Goal: Find specific page/section: Find specific page/section

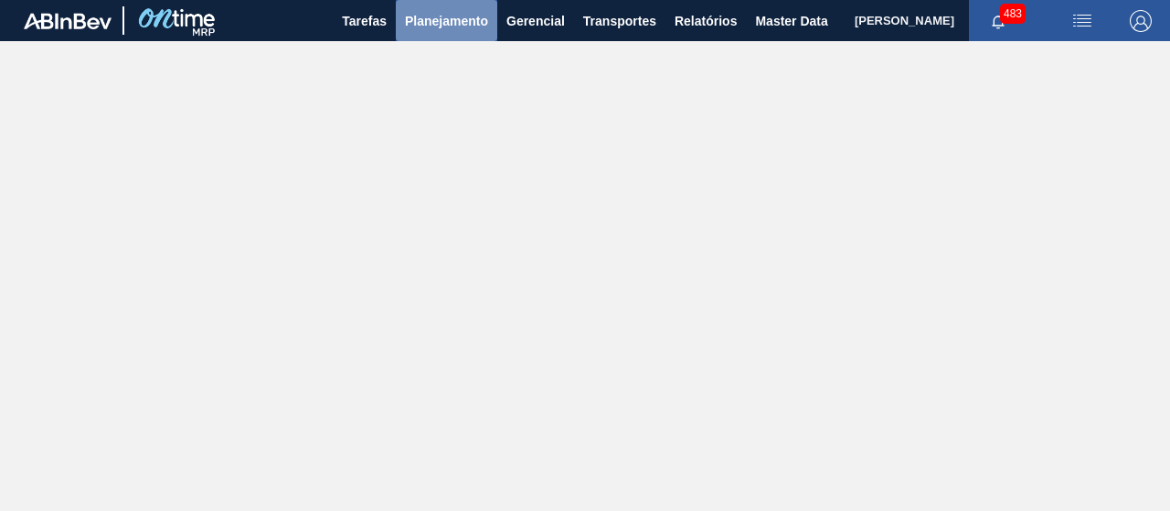
click at [439, 26] on span "Planejamento" at bounding box center [446, 21] width 83 height 22
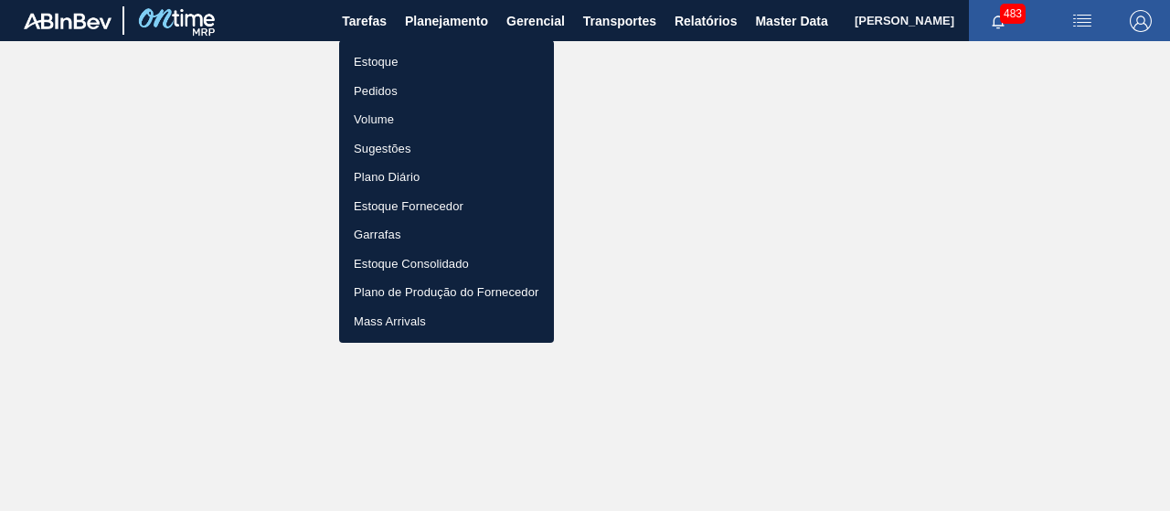
click at [429, 92] on li "Pedidos" at bounding box center [446, 91] width 215 height 29
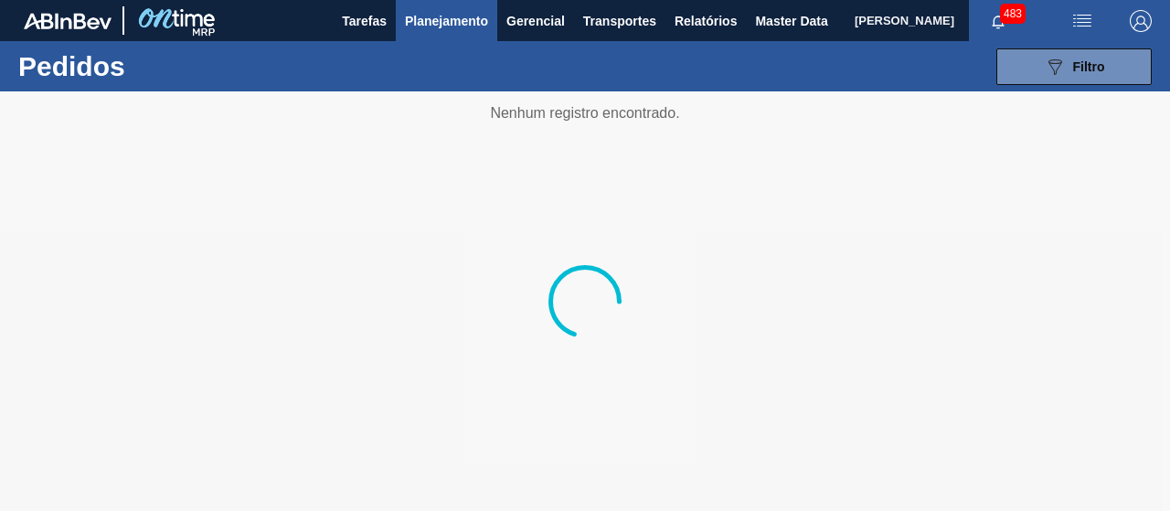
click at [413, 15] on span "Planejamento" at bounding box center [446, 21] width 83 height 22
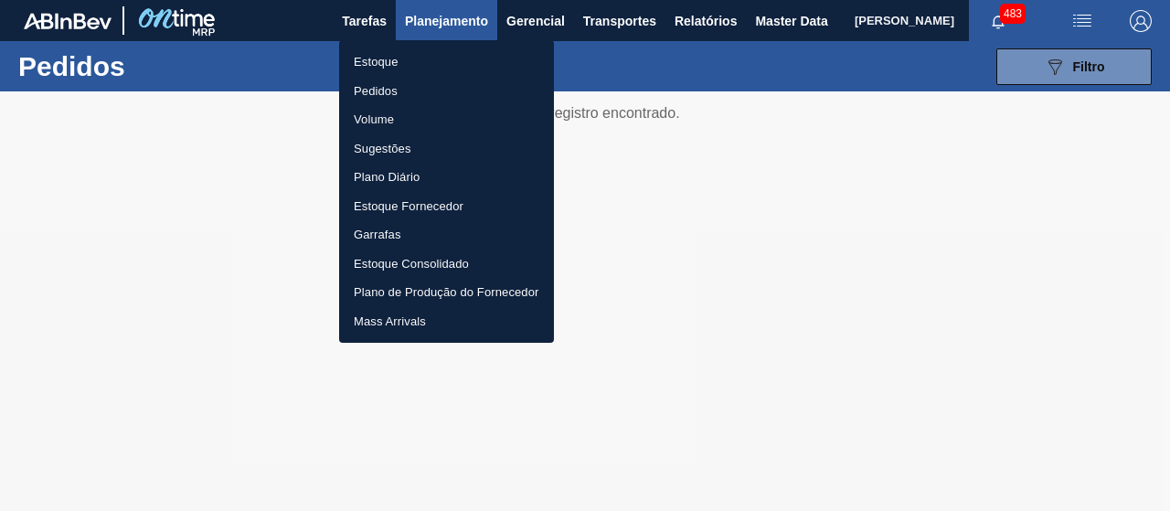
click at [430, 21] on div at bounding box center [585, 255] width 1170 height 511
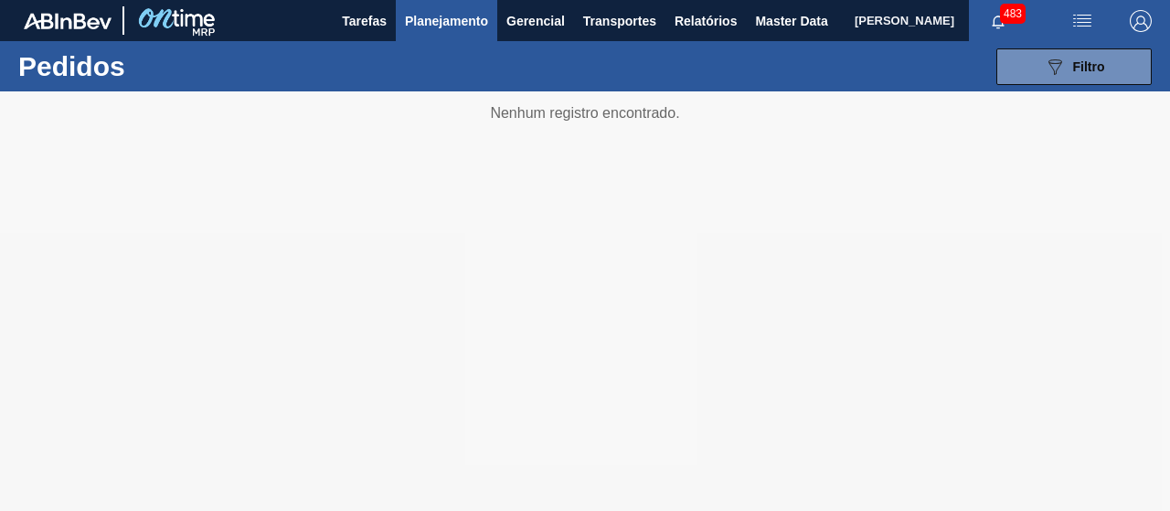
click at [430, 21] on span "Planejamento" at bounding box center [446, 21] width 83 height 22
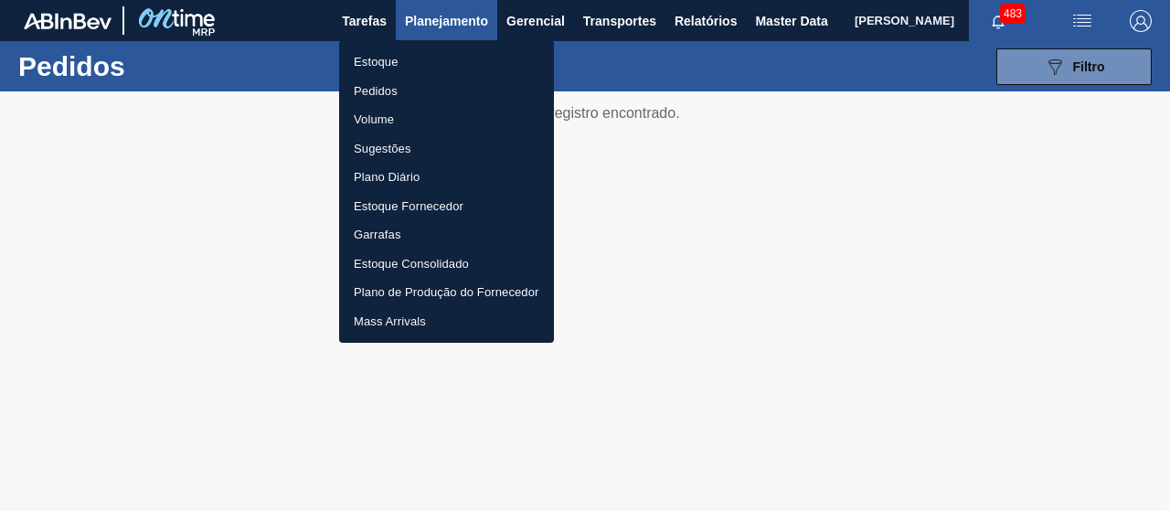
click at [430, 89] on li "Pedidos" at bounding box center [446, 91] width 215 height 29
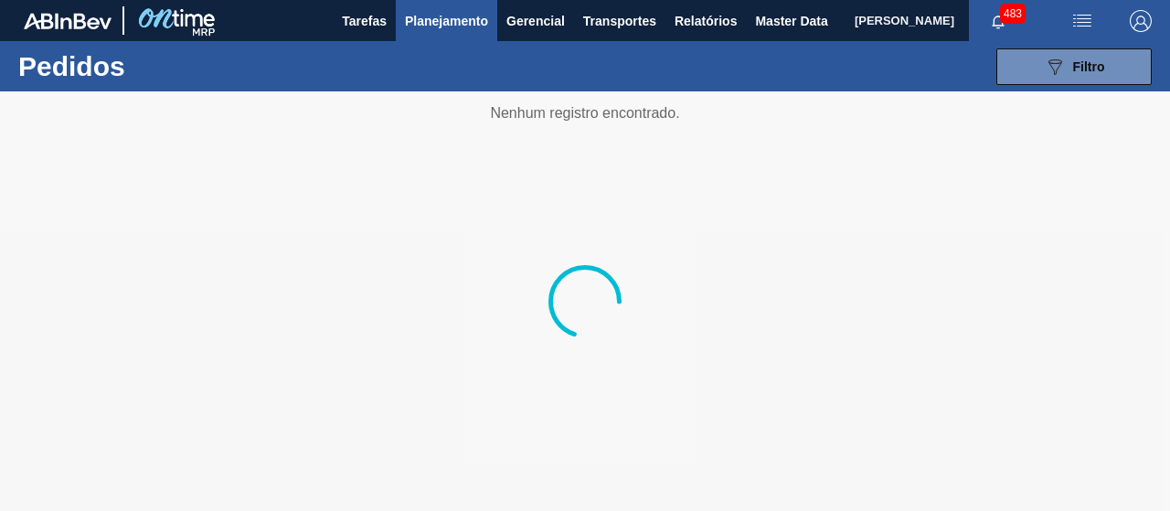
click at [74, 19] on img at bounding box center [68, 21] width 88 height 16
click at [692, 218] on div at bounding box center [585, 300] width 1170 height 419
click at [58, 24] on img at bounding box center [68, 21] width 88 height 16
